Goal: Transaction & Acquisition: Purchase product/service

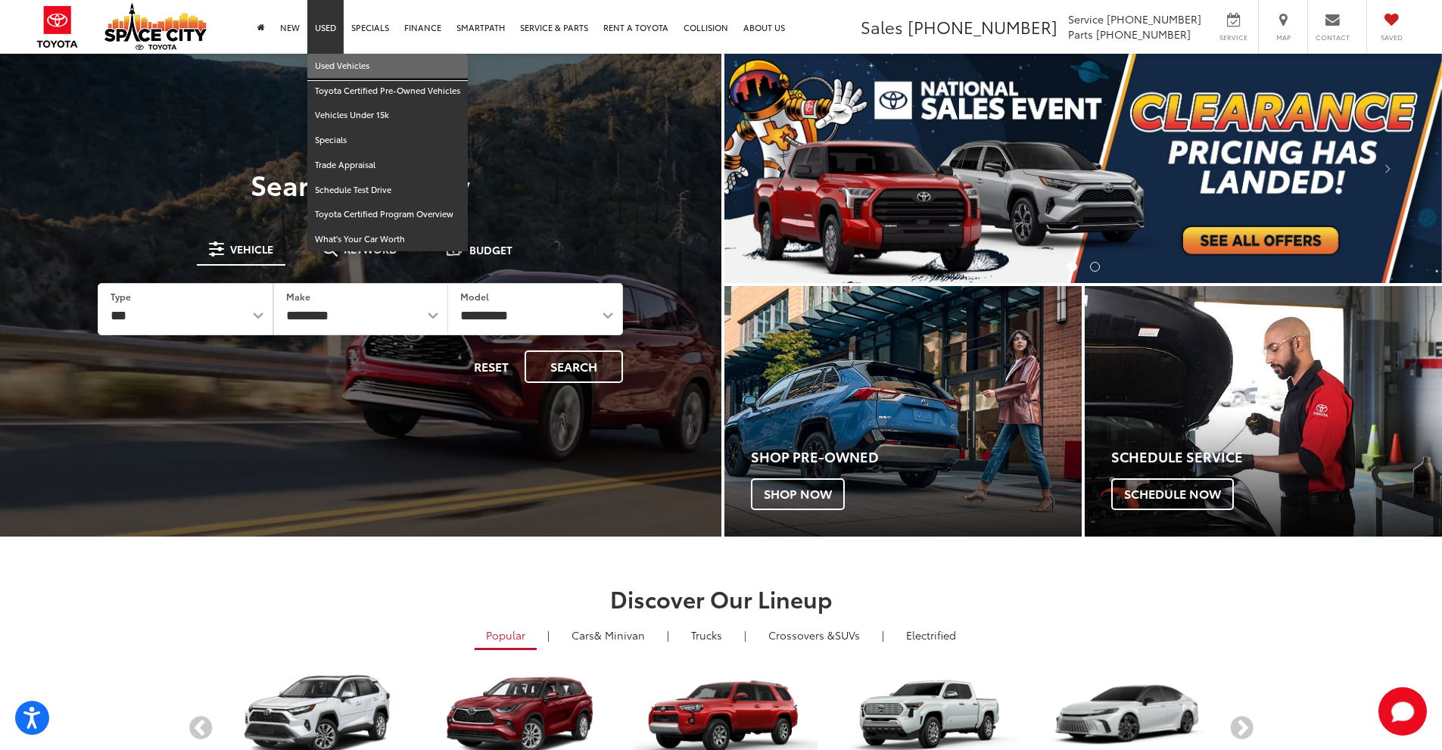
click at [332, 65] on link "Used Vehicles" at bounding box center [387, 66] width 160 height 25
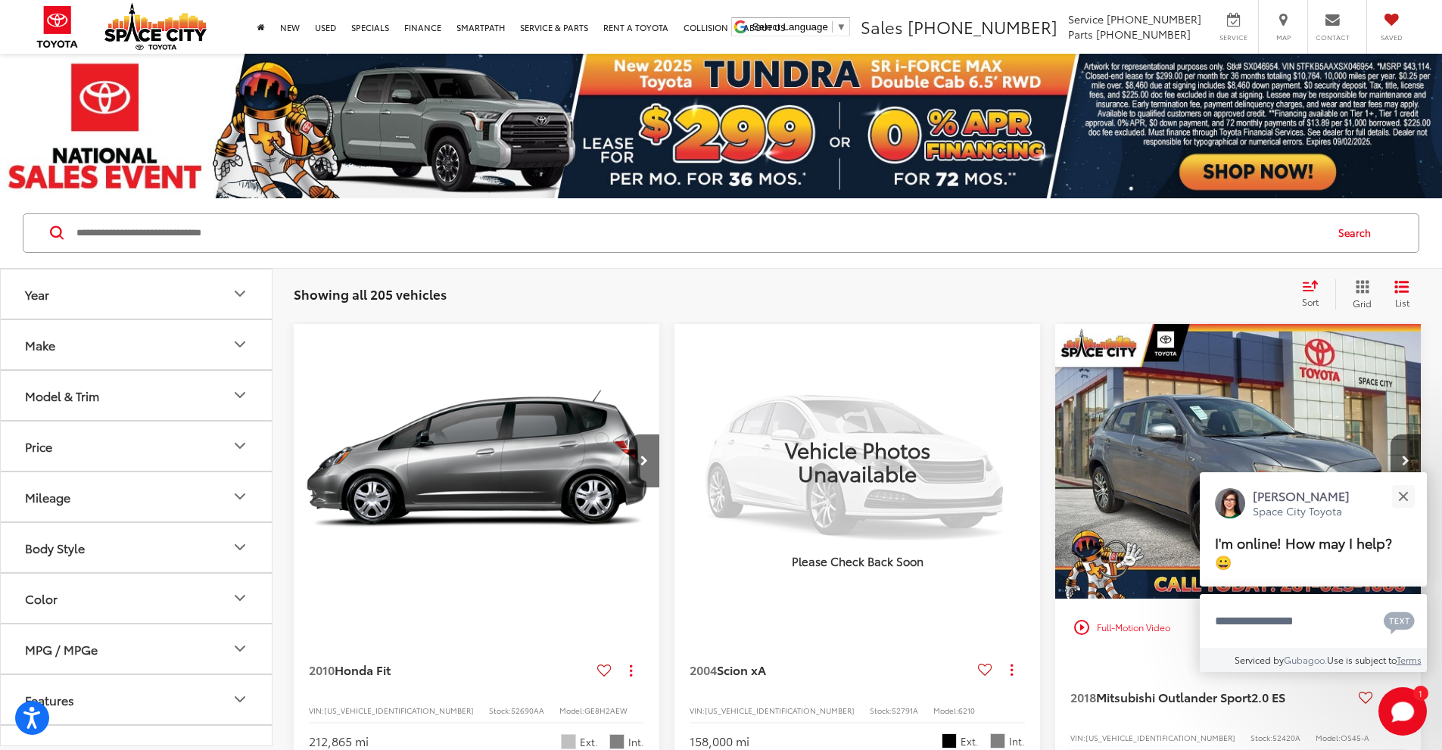
click at [1317, 290] on icon "Select sort value" at bounding box center [1310, 285] width 17 height 11
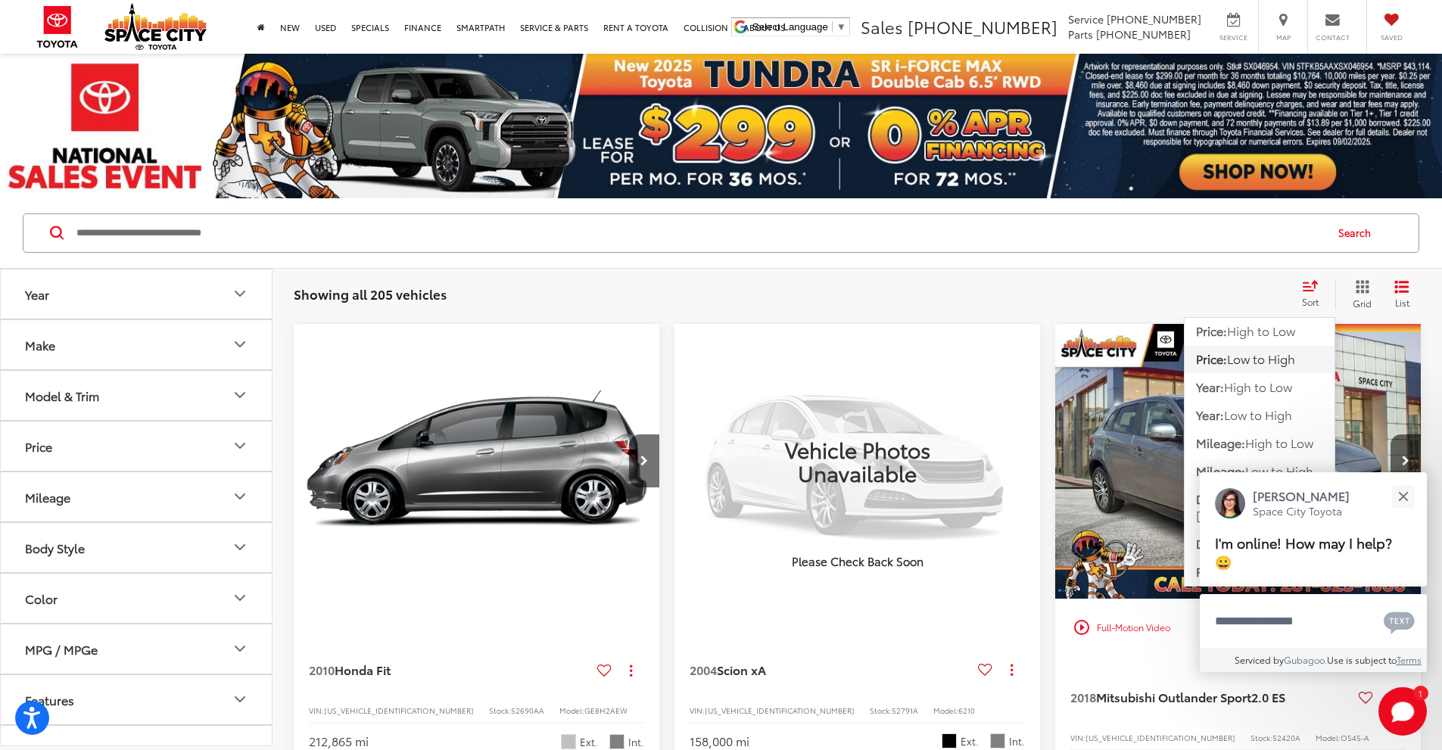
click at [1277, 355] on span "Low to High" at bounding box center [1261, 358] width 68 height 17
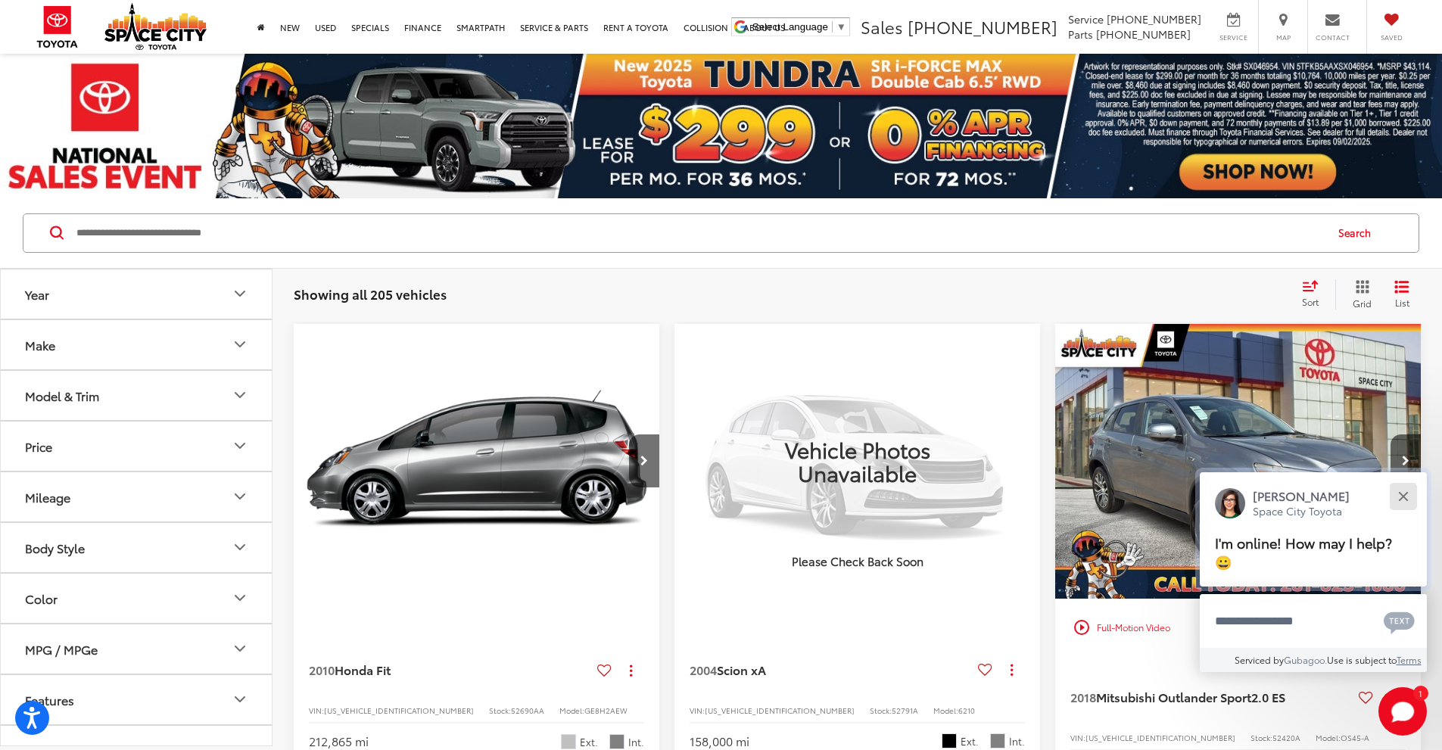
click at [1404, 501] on button "Close" at bounding box center [1402, 496] width 33 height 33
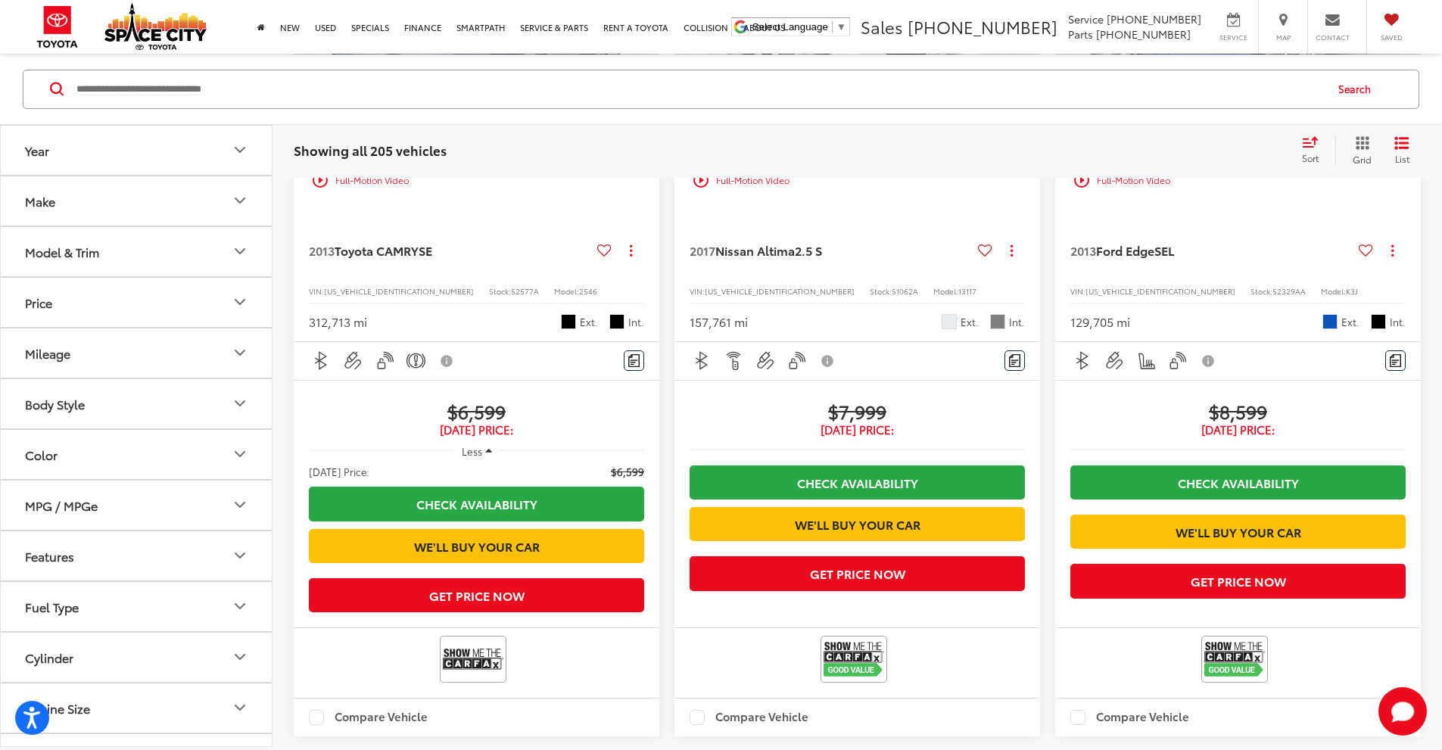
scroll to position [2573, 0]
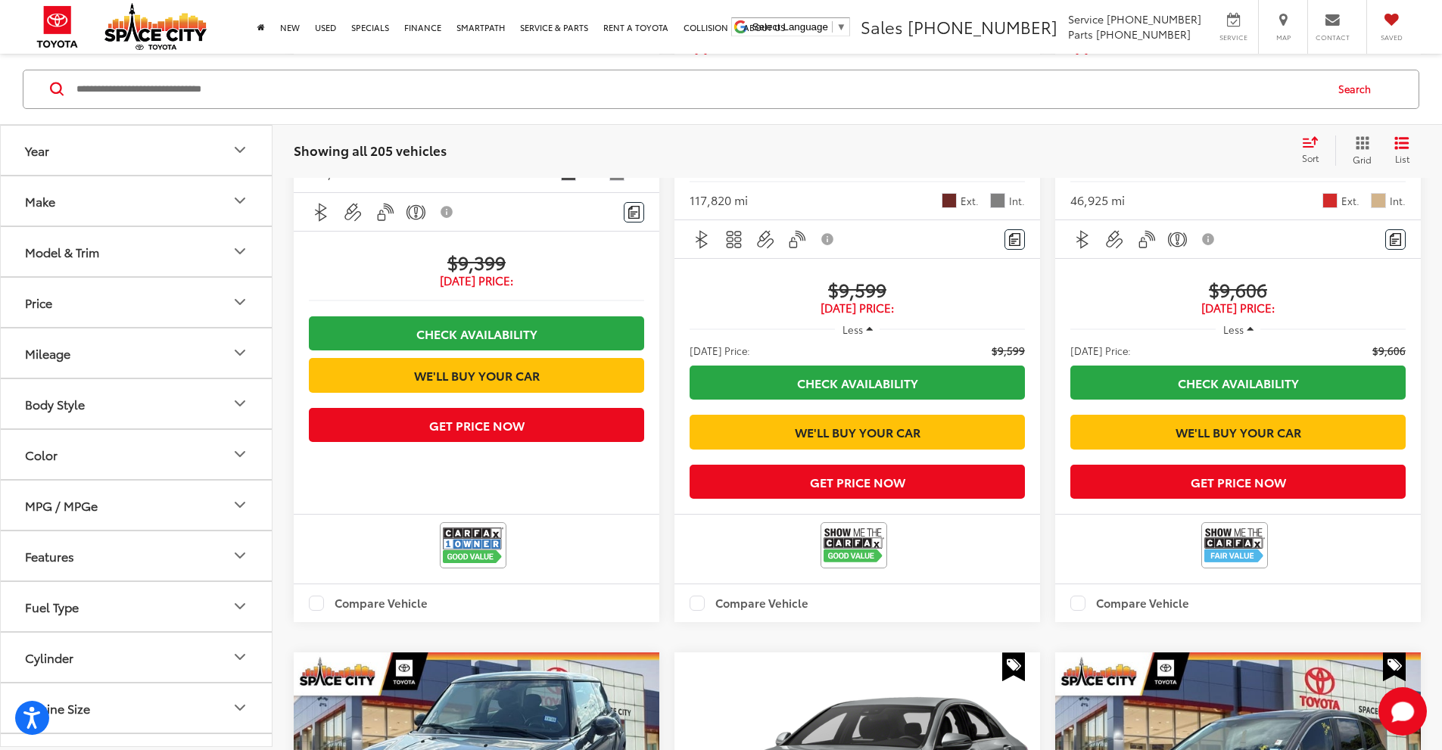
scroll to position [901, 0]
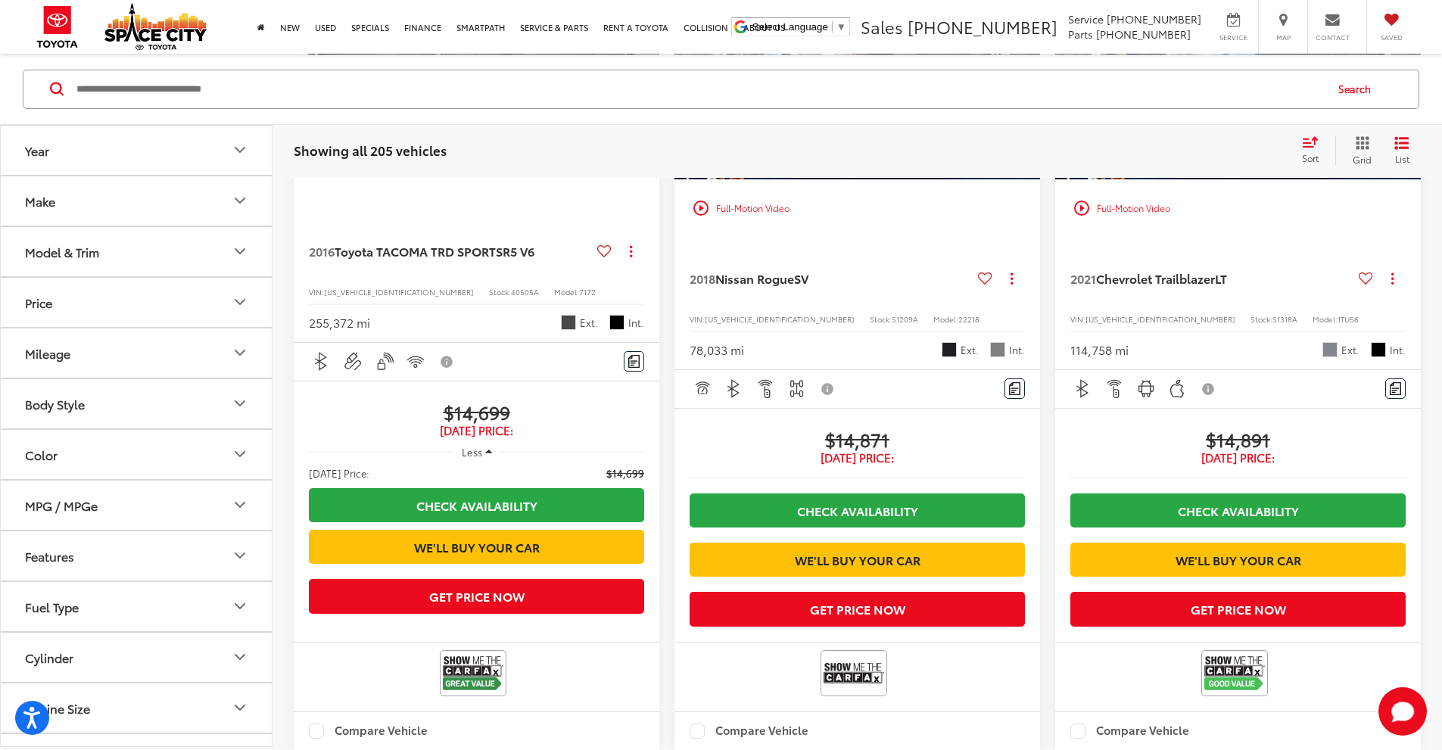
scroll to position [2188, 0]
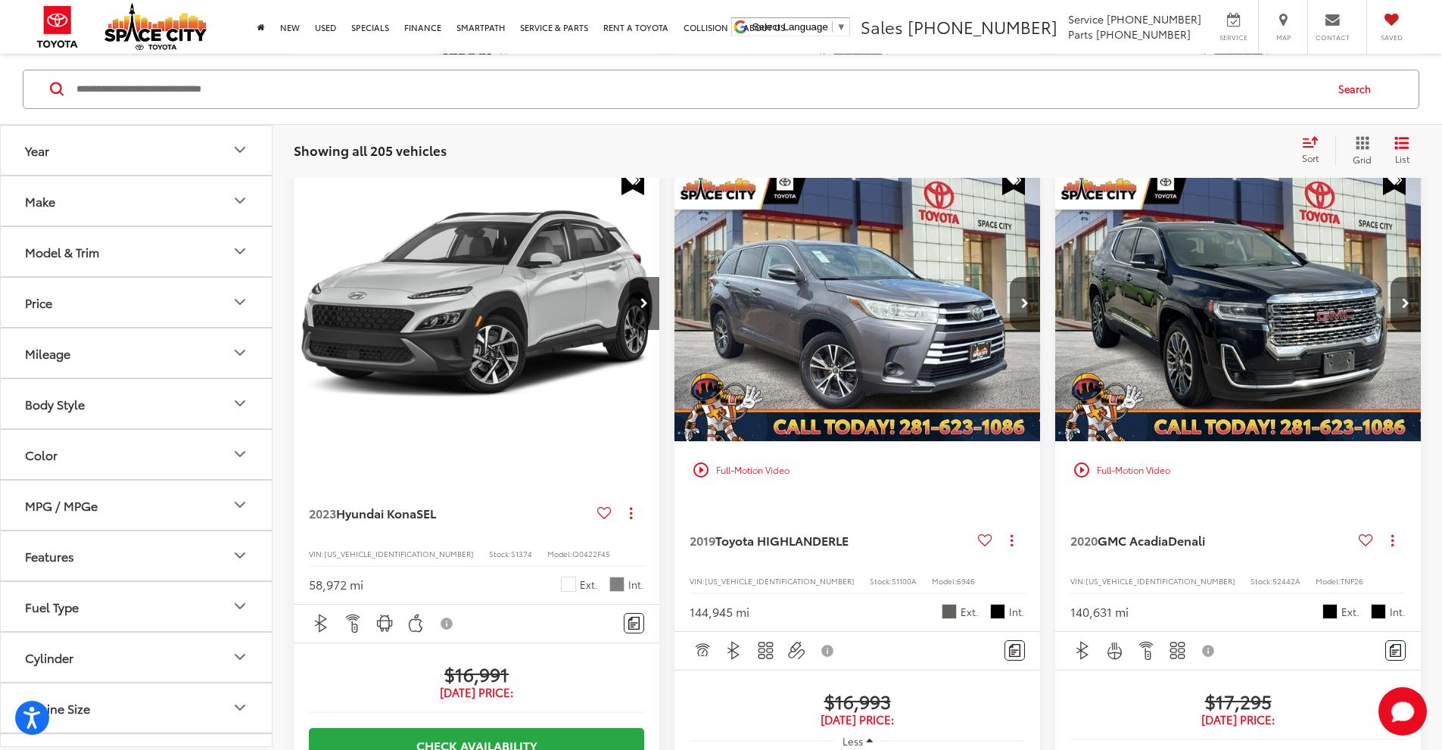
scroll to position [1961, 0]
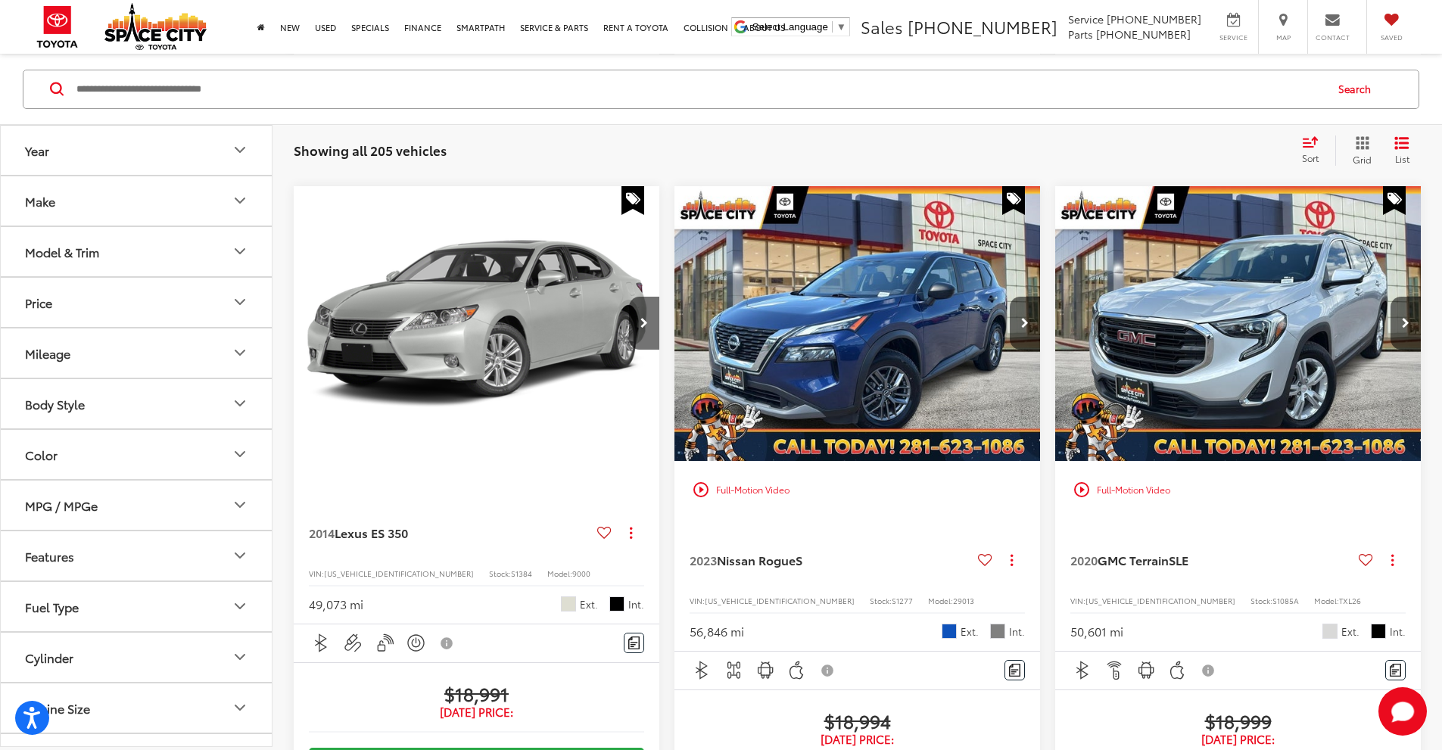
scroll to position [1961, 0]
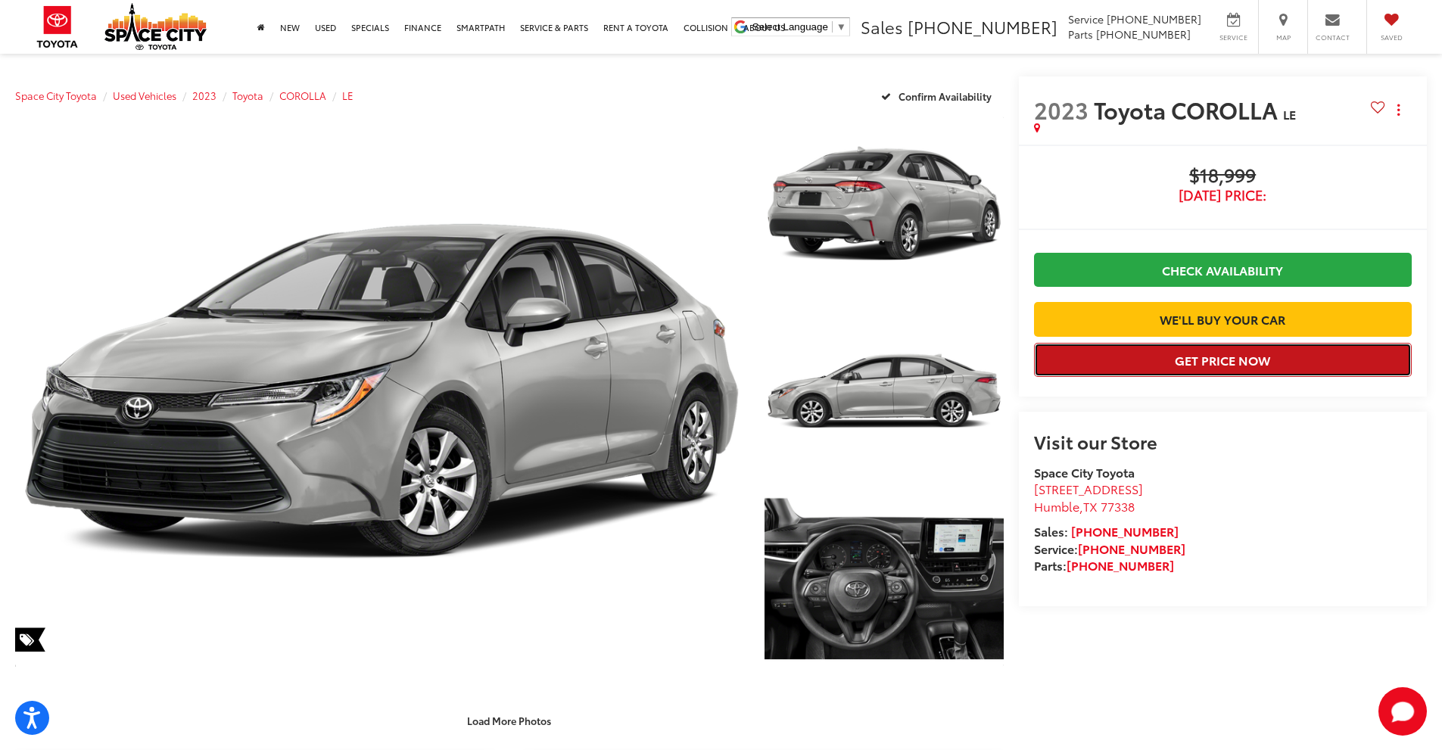
click at [1216, 377] on button "Get Price Now" at bounding box center [1223, 360] width 378 height 34
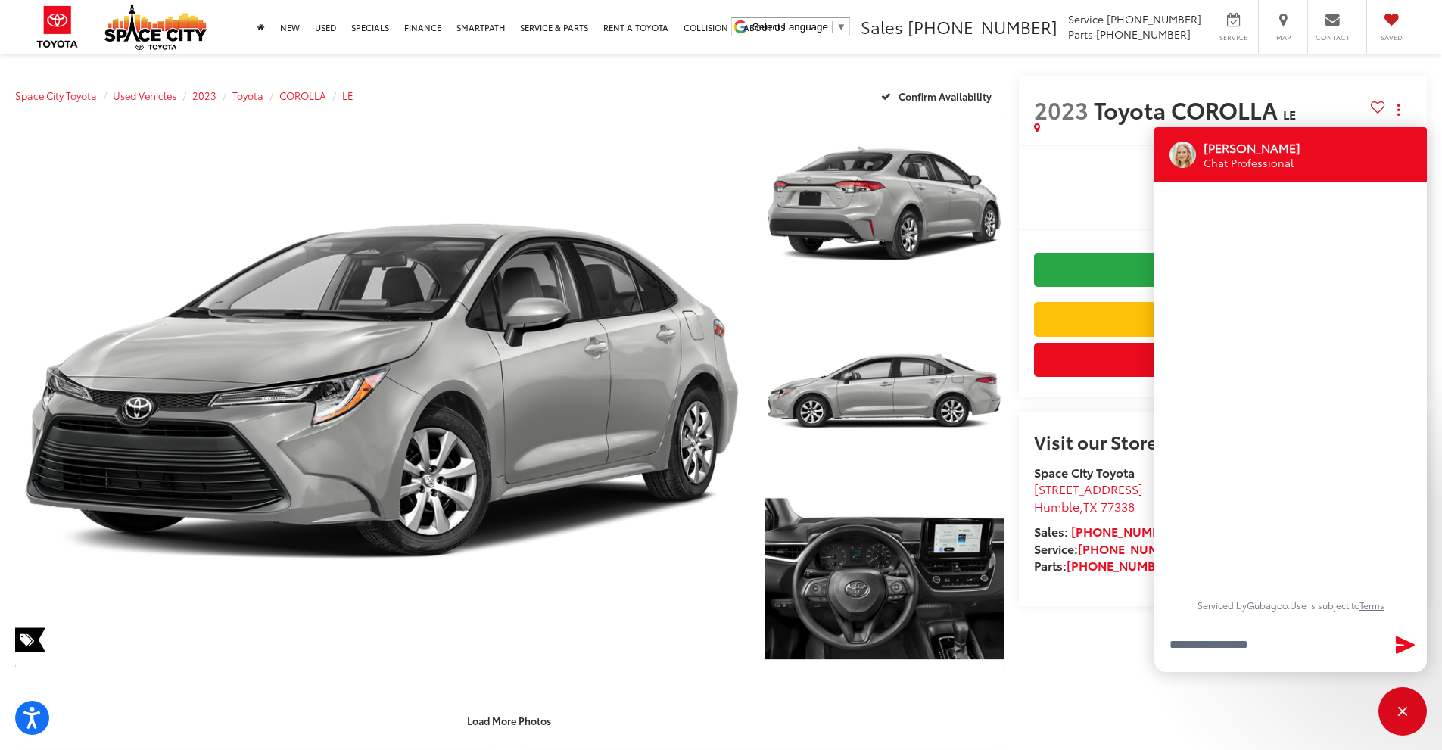
click at [1170, 453] on div at bounding box center [1290, 399] width 242 height 402
click at [1251, 635] on input "Type your message" at bounding box center [1290, 644] width 272 height 54
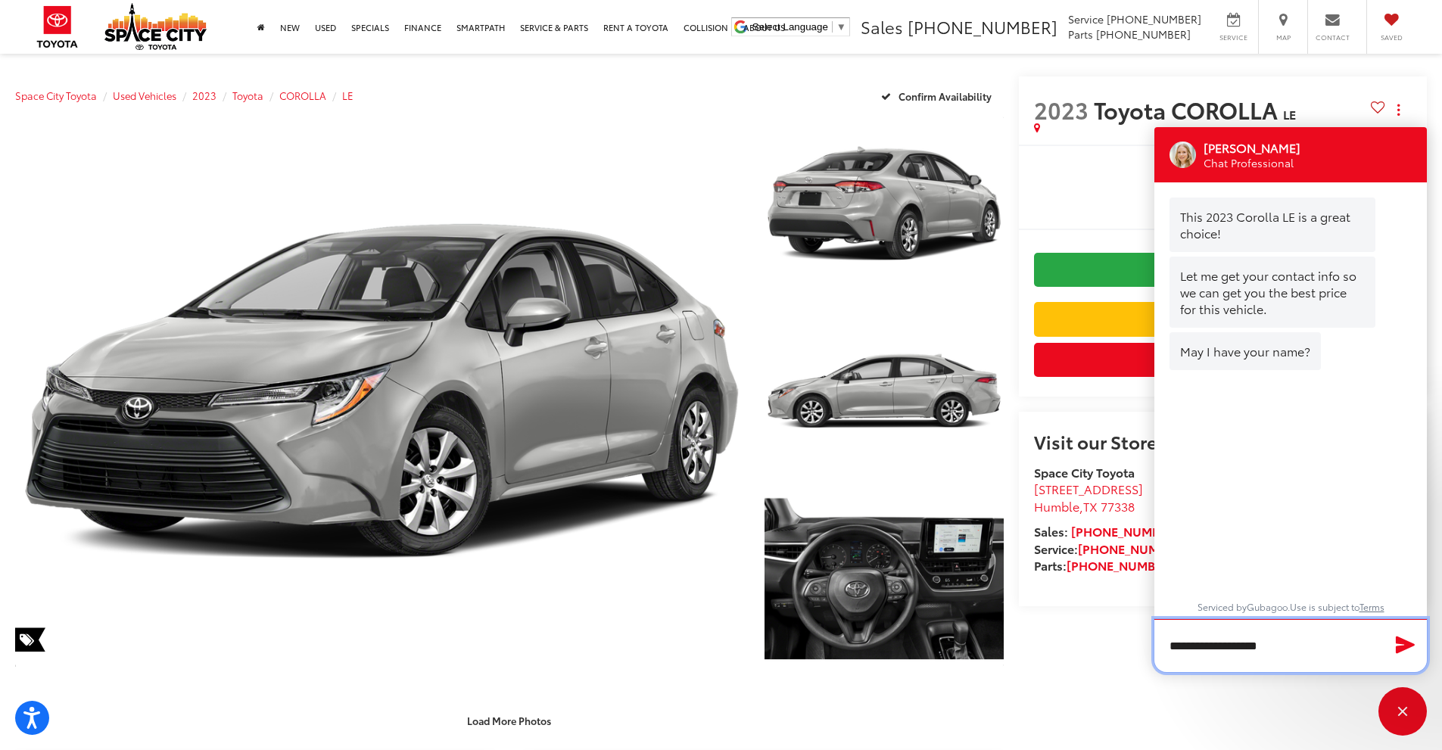
type input "**********"
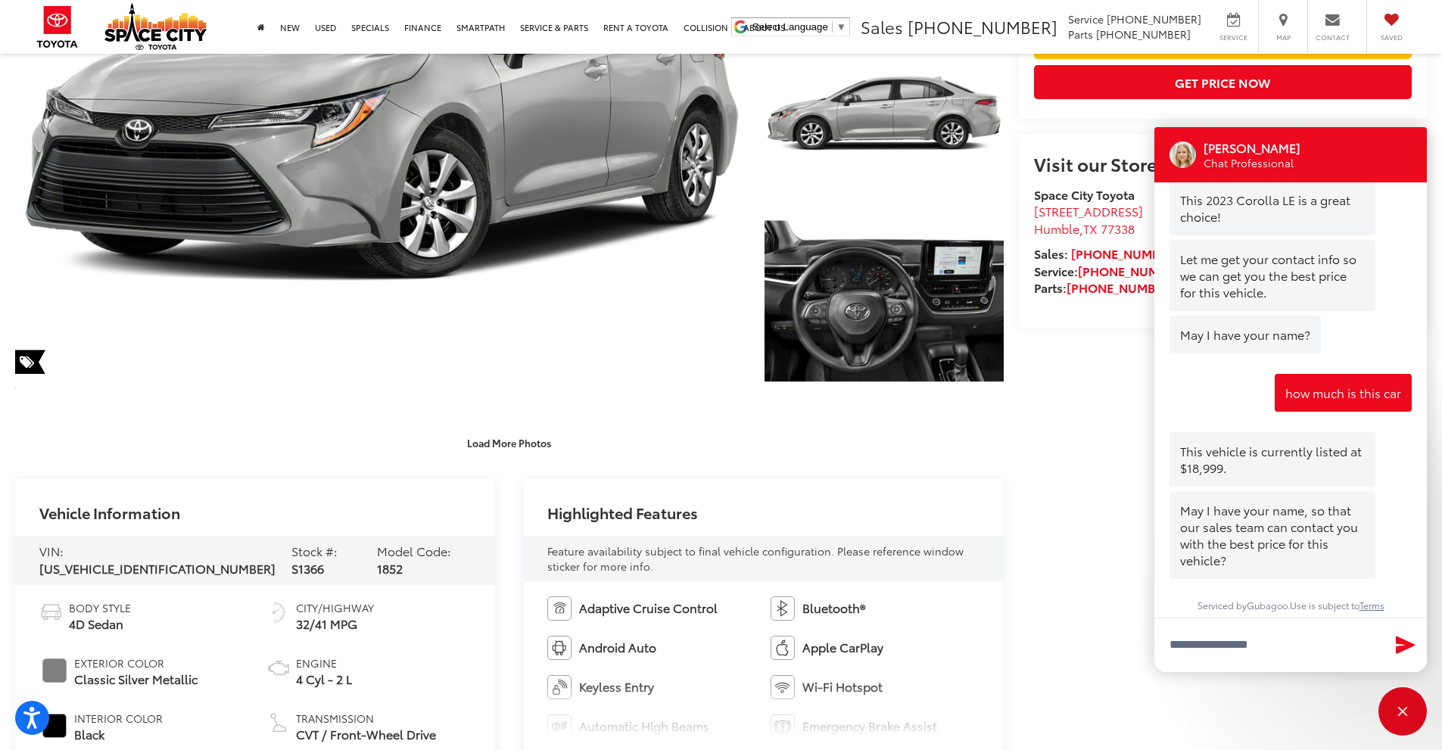
scroll to position [656, 0]
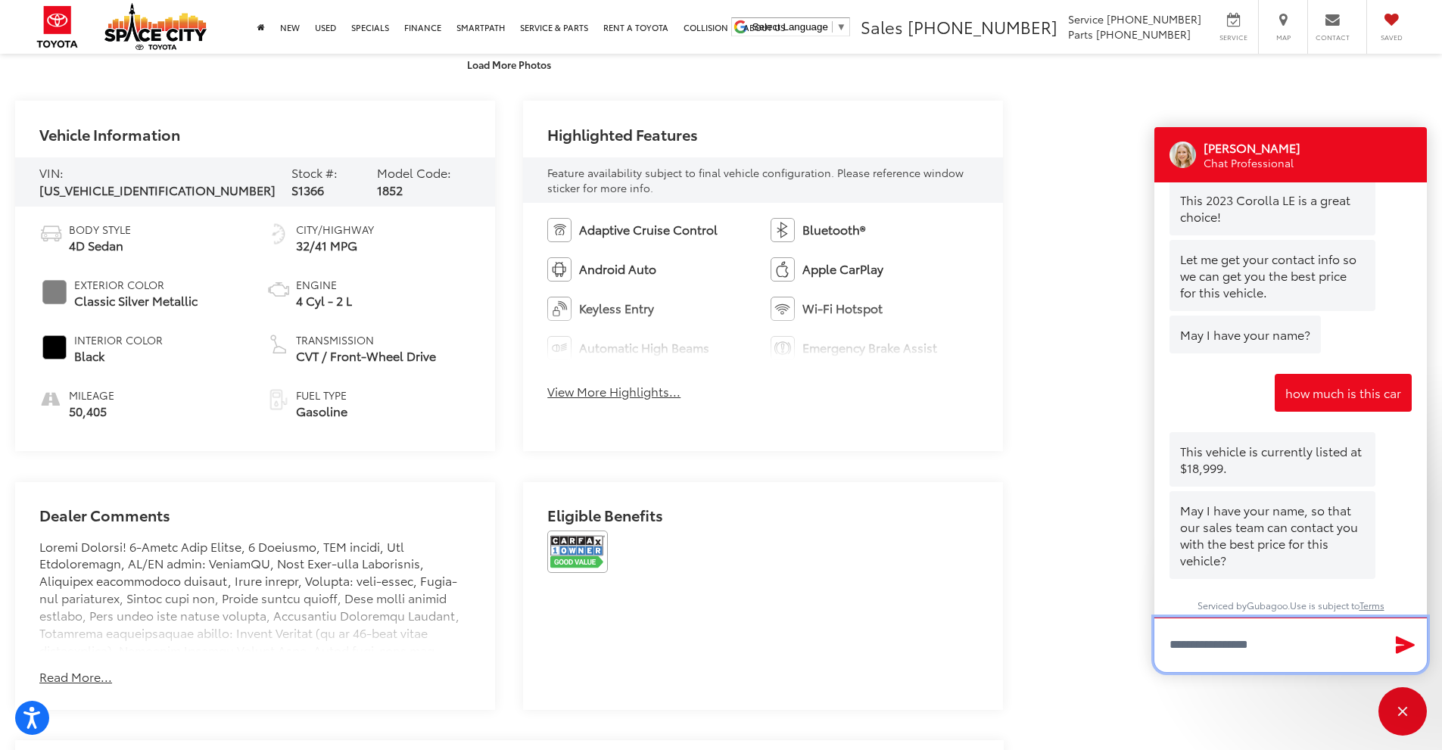
click at [1253, 633] on input "Type your message" at bounding box center [1290, 644] width 272 height 54
type input "**********"
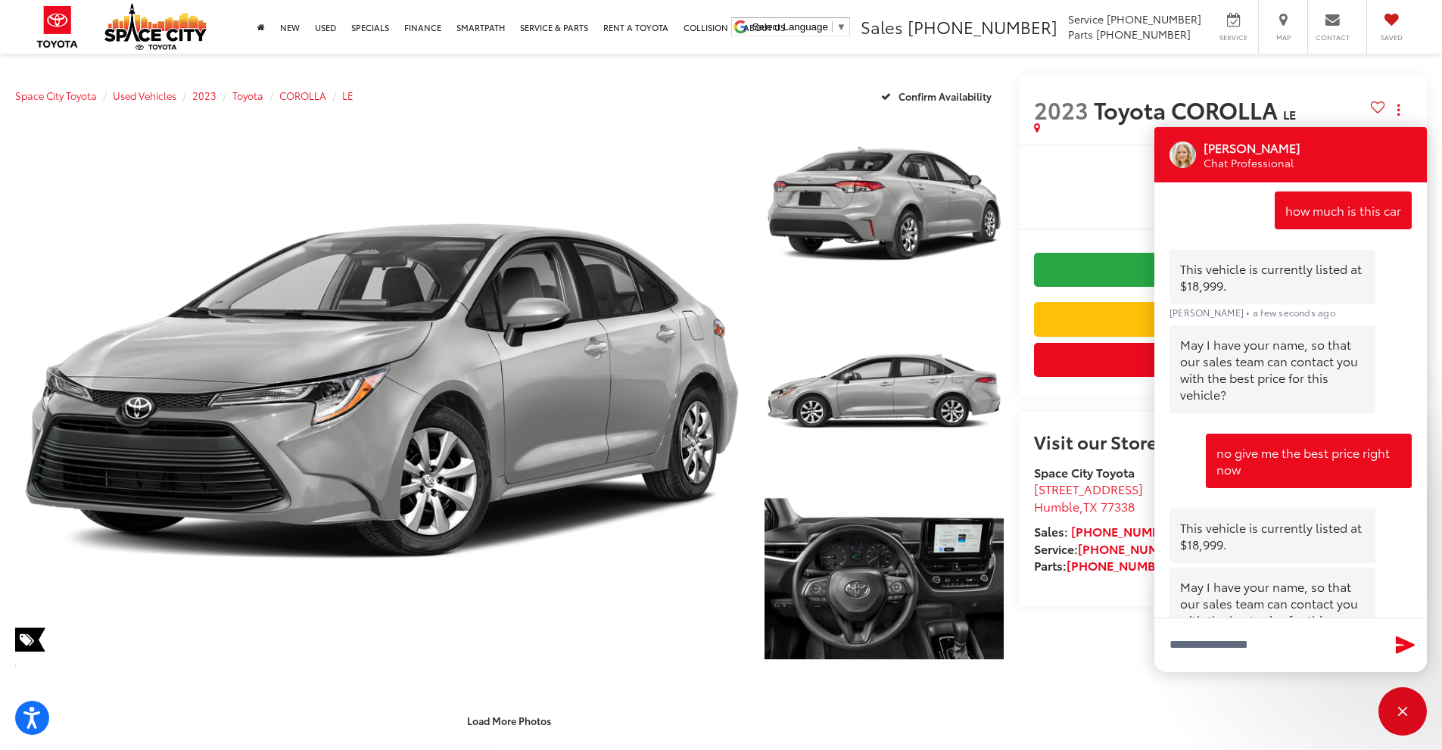
scroll to position [259, 0]
